Goal: Navigation & Orientation: Understand site structure

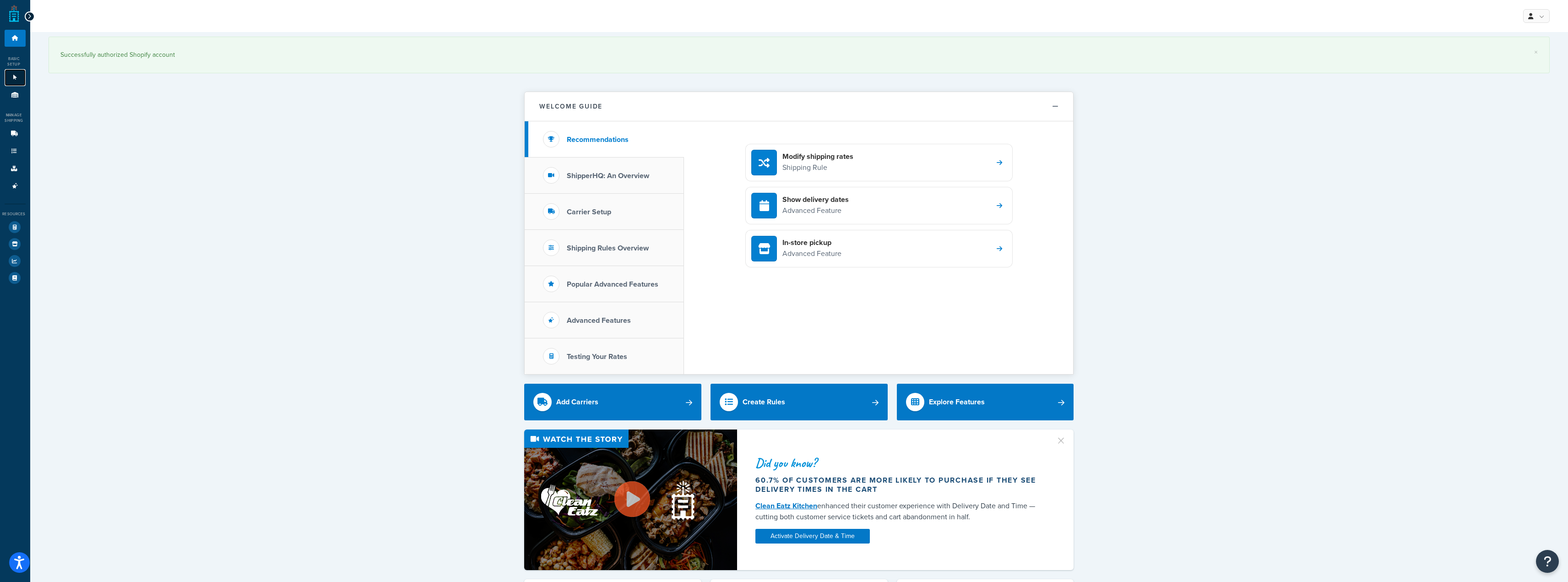
click at [13, 74] on link "Websites 1" at bounding box center [15, 77] width 21 height 17
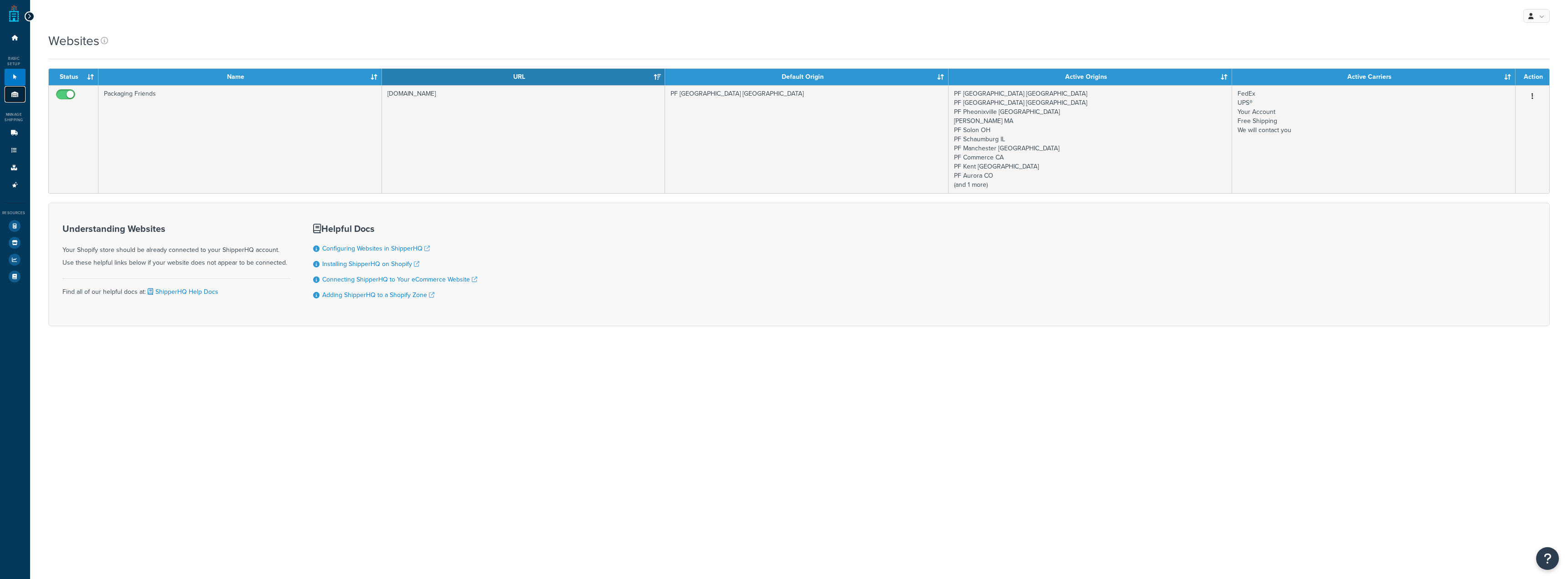
click at [21, 91] on link "Origins 11" at bounding box center [15, 94] width 21 height 17
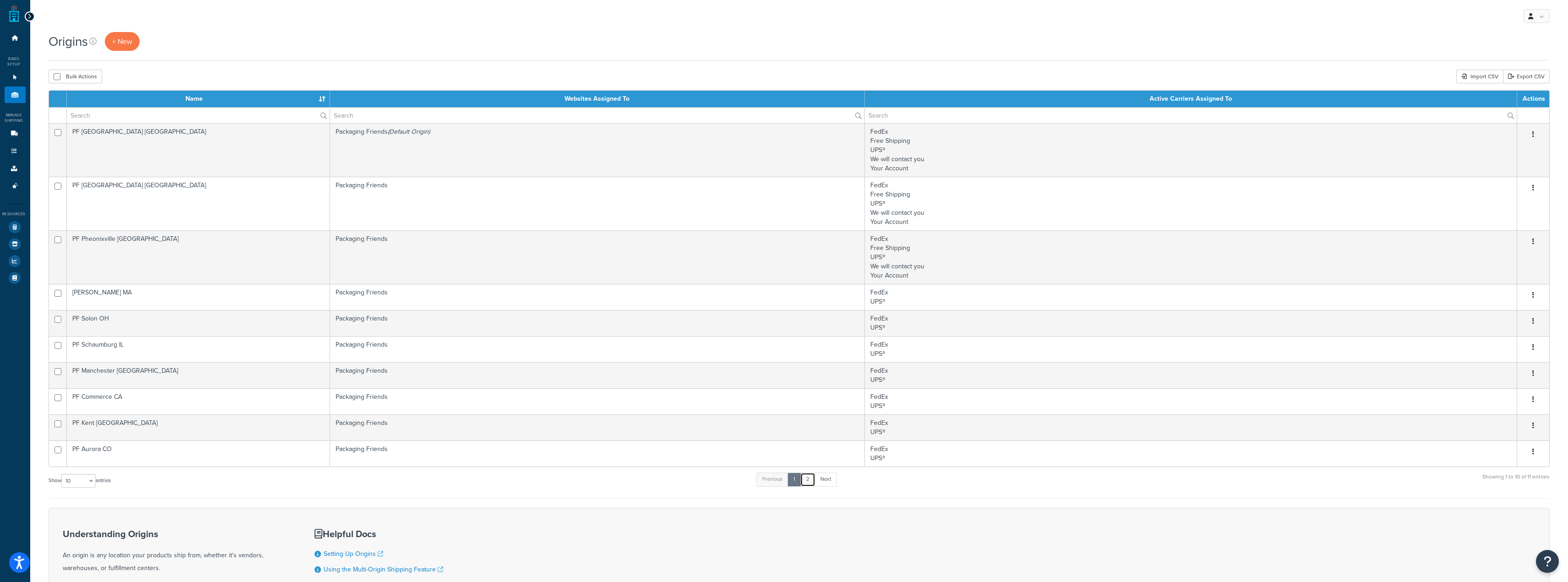
click at [810, 479] on link "2" at bounding box center [807, 480] width 15 height 14
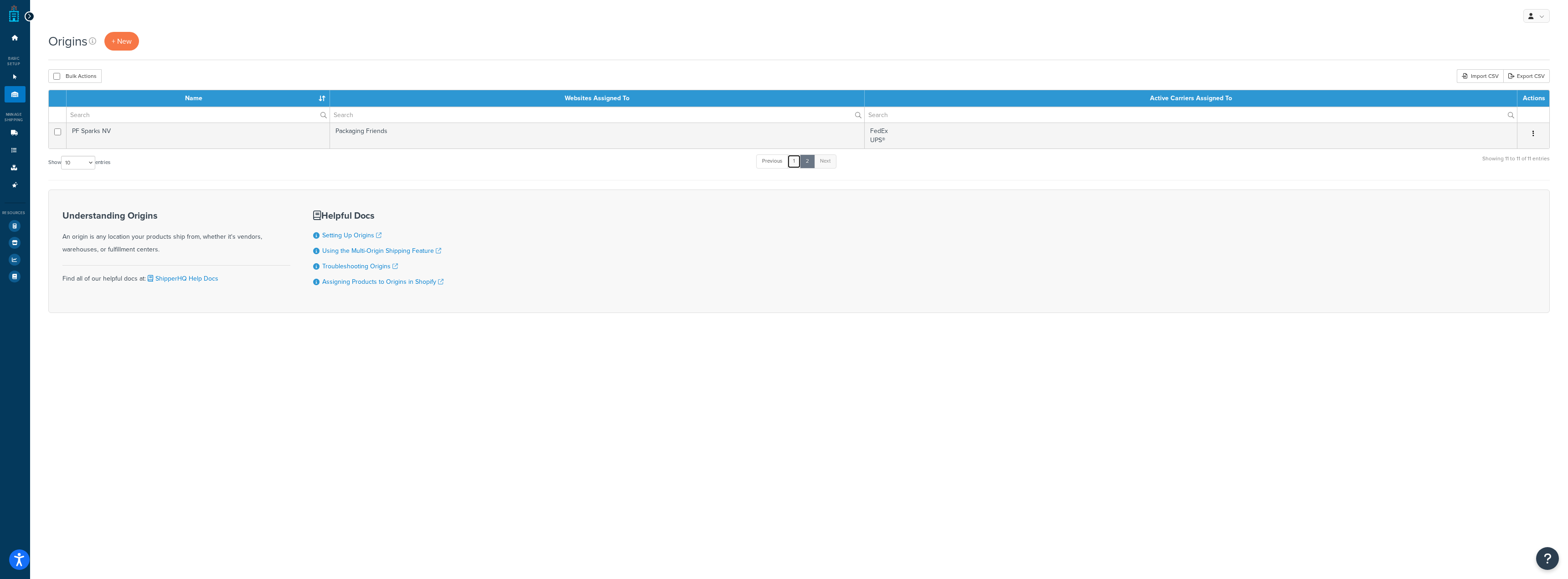
click at [797, 163] on link "1" at bounding box center [794, 162] width 14 height 14
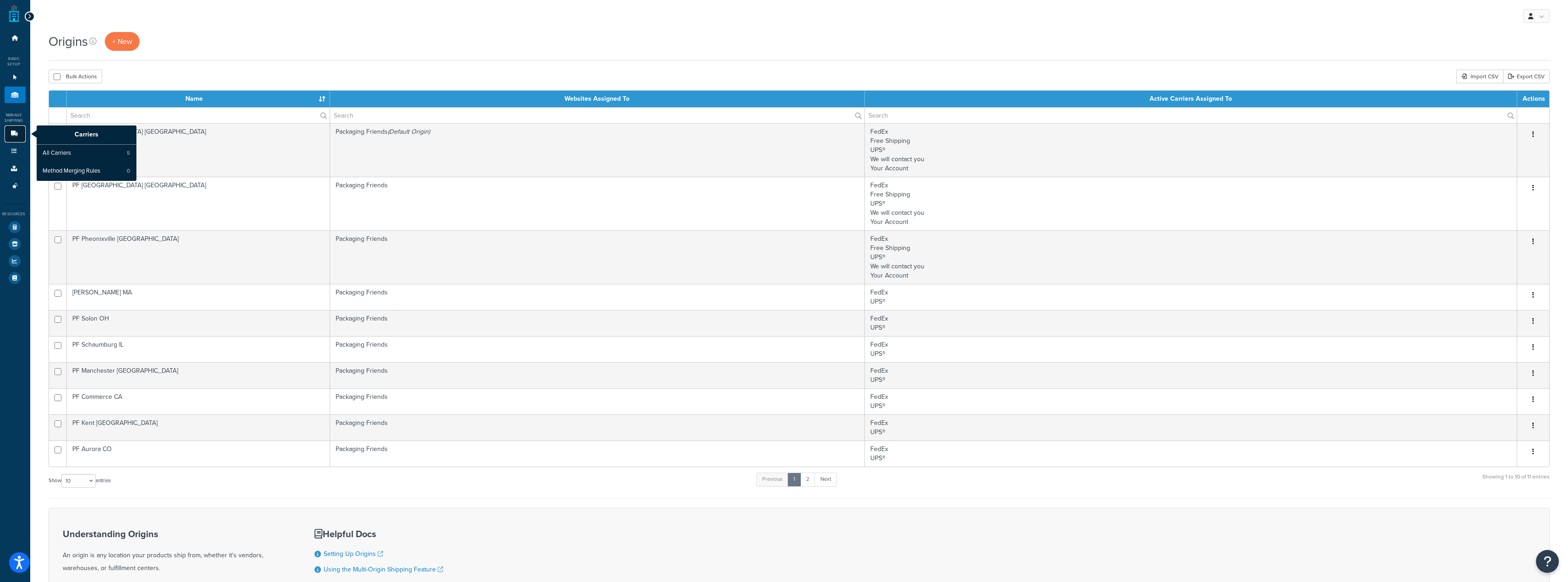
click at [13, 134] on icon at bounding box center [14, 134] width 9 height 6
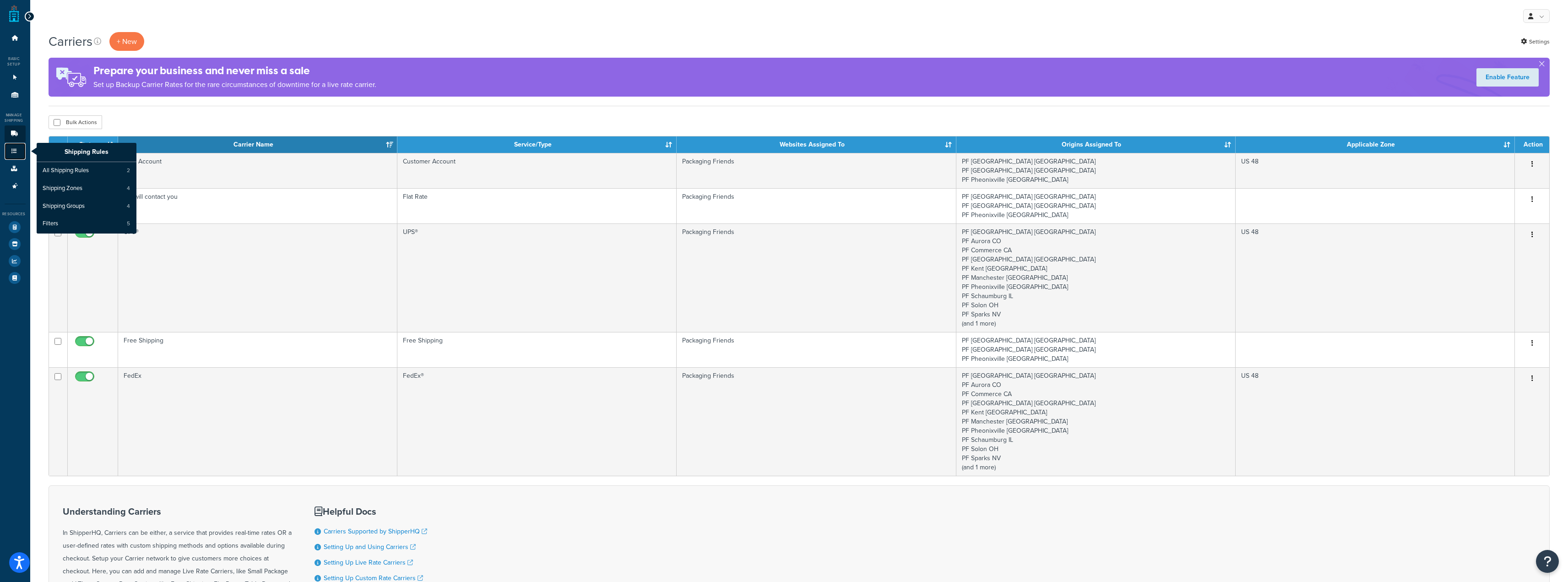
click at [17, 152] on icon at bounding box center [14, 152] width 9 height 6
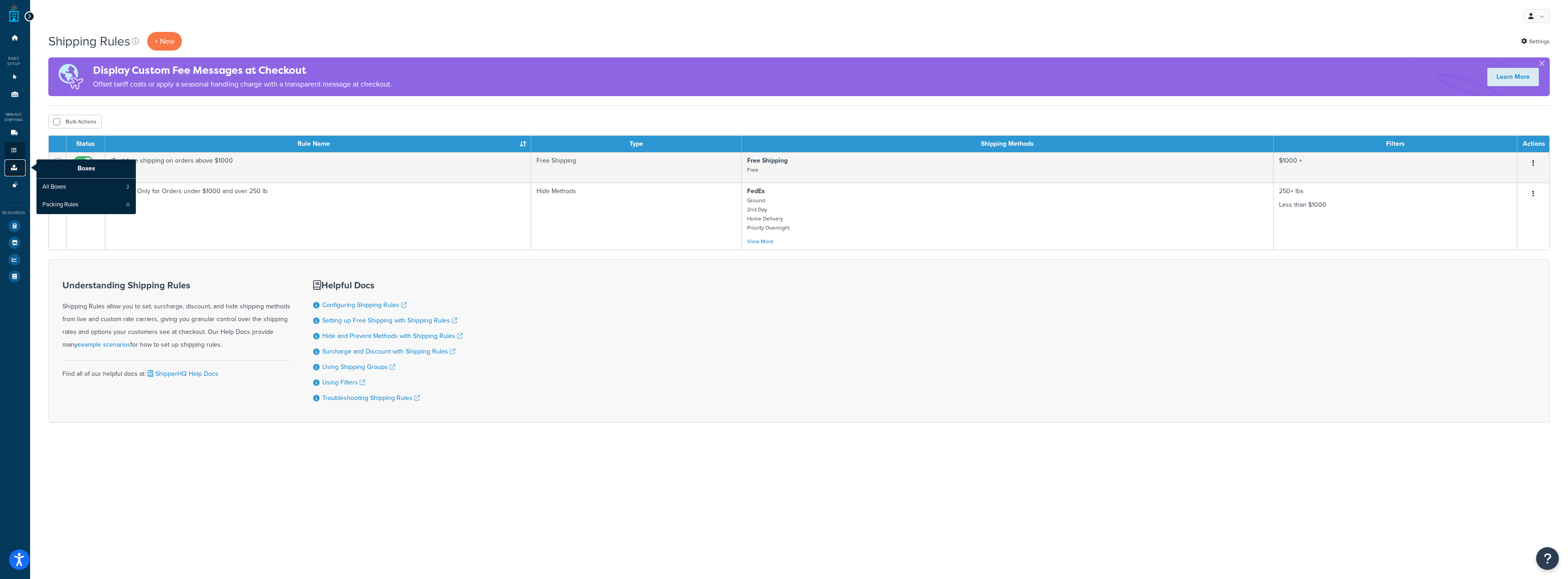
click at [16, 170] on link "Boxes" at bounding box center [15, 168] width 21 height 17
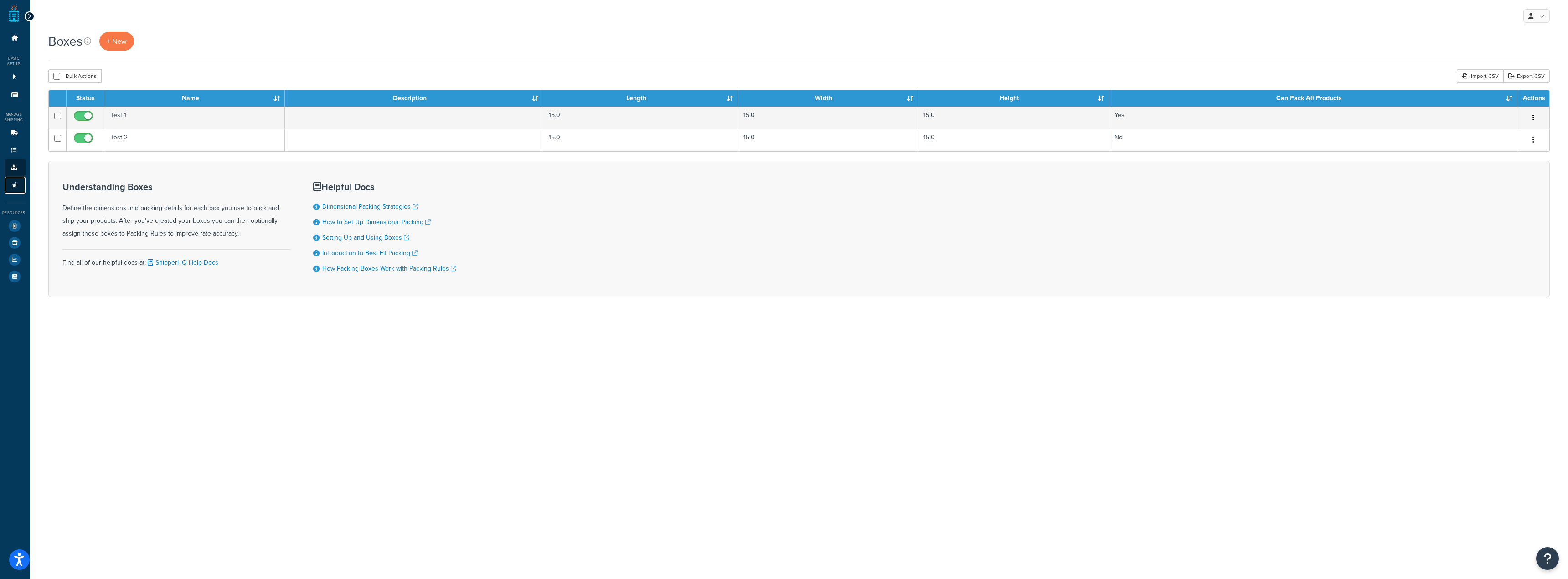
click at [15, 180] on link "Advanced Features 3" at bounding box center [15, 184] width 21 height 17
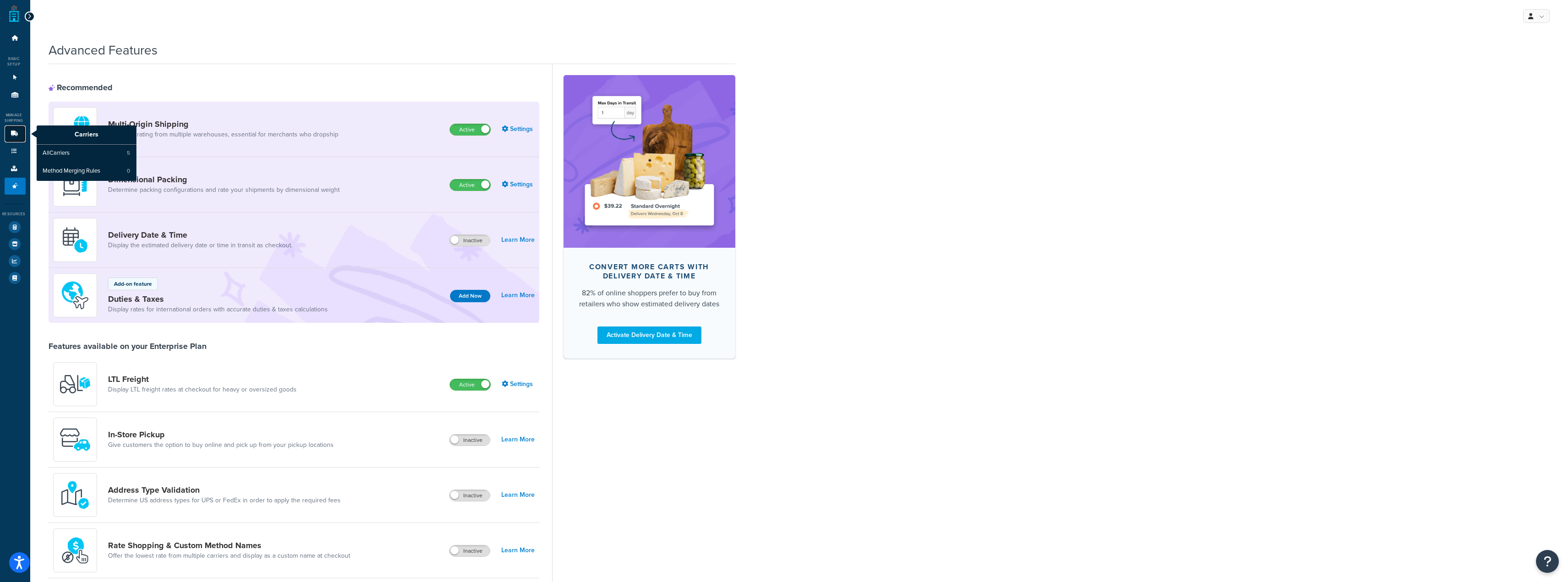
click at [15, 133] on icon at bounding box center [14, 134] width 9 height 6
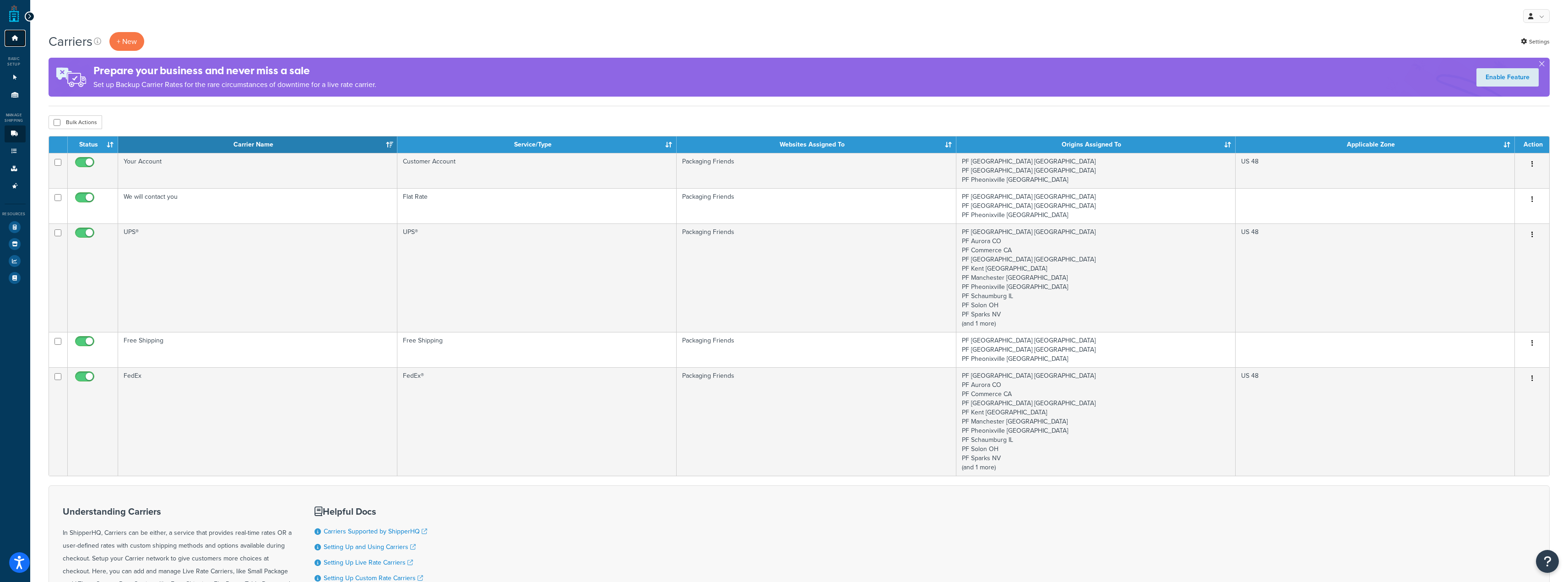
click at [19, 37] on icon at bounding box center [15, 38] width 9 height 6
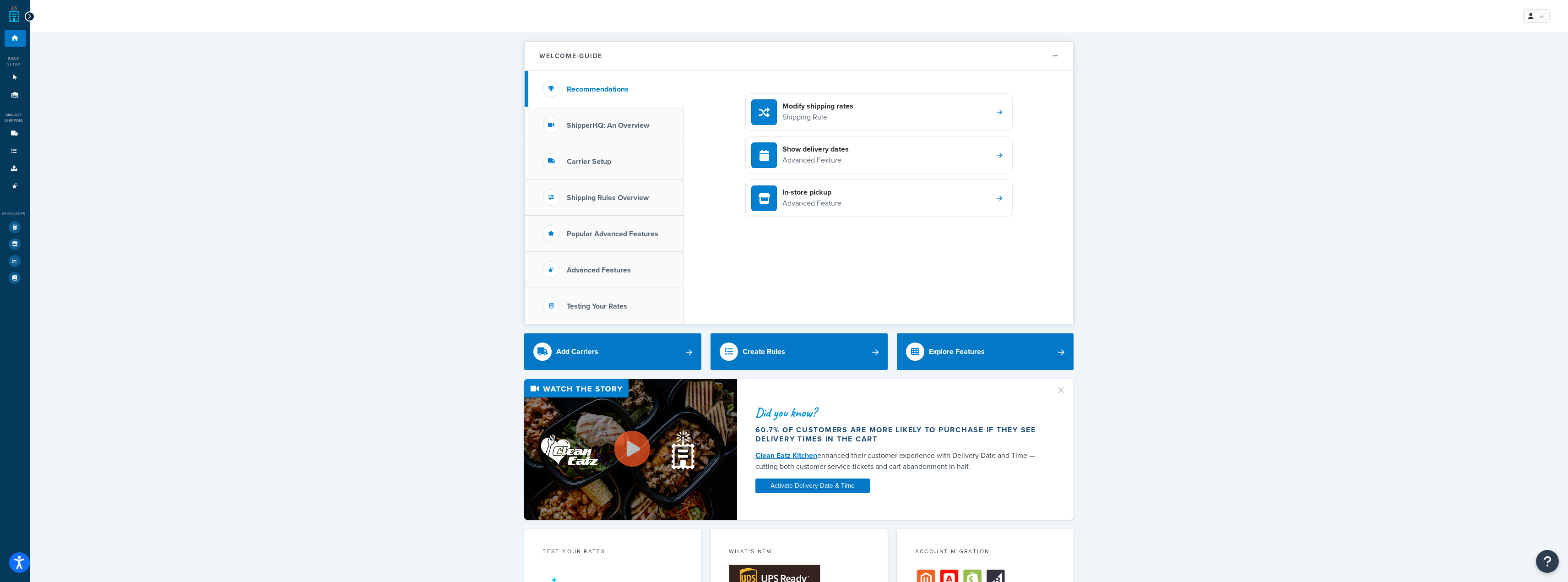
click at [1261, 96] on div "Welcome Guide Recommendations ShipperHQ: An Overview Carrier Setup Shipping Rul…" at bounding box center [799, 486] width 1537 height 909
